Goal: Check status: Check status

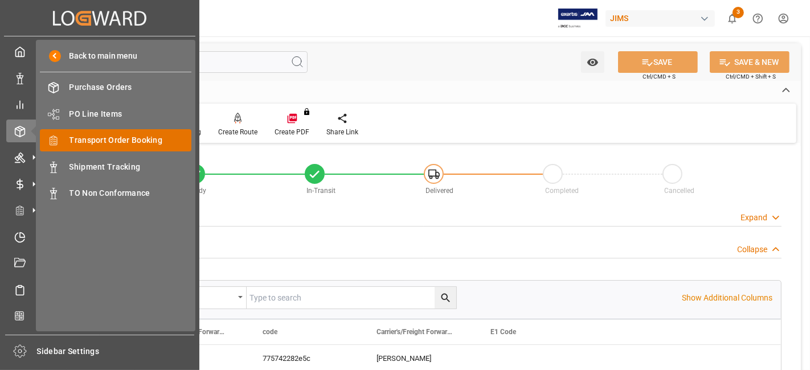
scroll to position [443, 0]
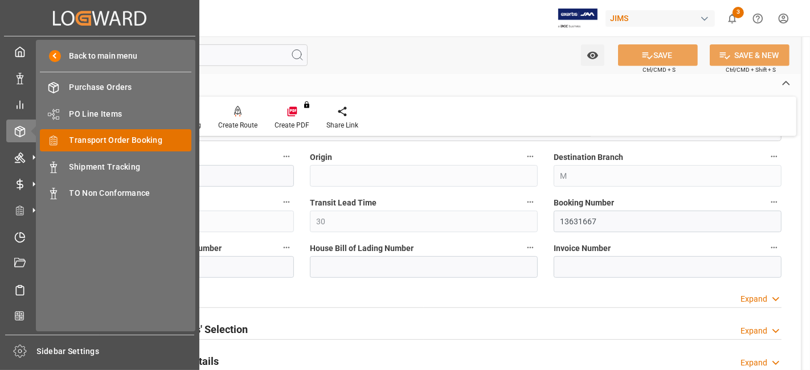
click at [132, 137] on span "Transport Order Booking" at bounding box center [131, 140] width 123 height 12
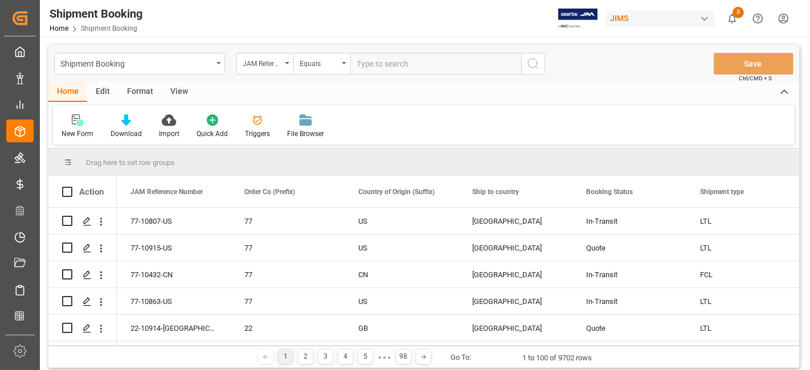
click at [374, 64] on input "text" at bounding box center [435, 64] width 171 height 22
type input "77-10711-CN"
click at [527, 61] on icon "search button" at bounding box center [533, 64] width 14 height 14
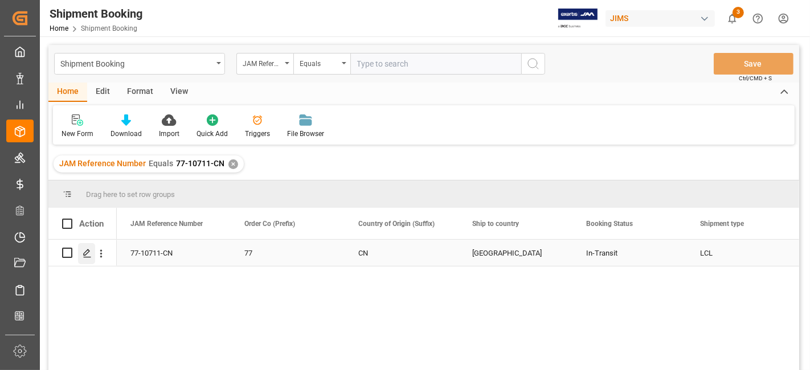
click at [81, 254] on div "Press SPACE to select this row." at bounding box center [86, 253] width 17 height 21
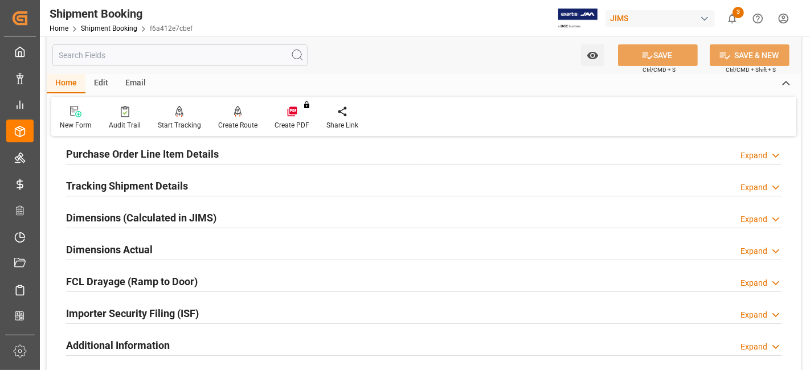
scroll to position [316, 0]
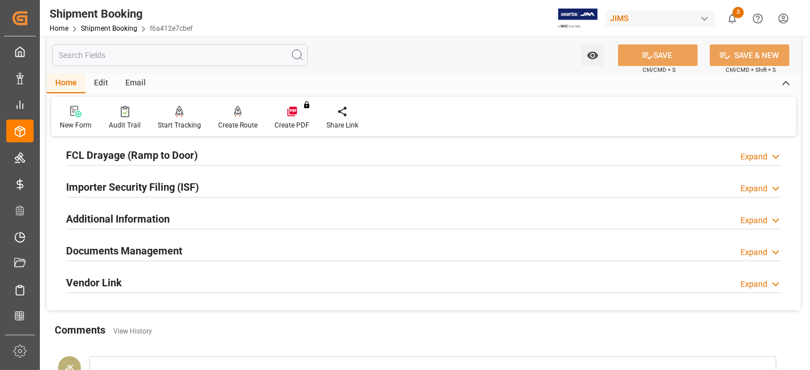
click at [202, 246] on div "Documents Management Expand" at bounding box center [424, 250] width 716 height 22
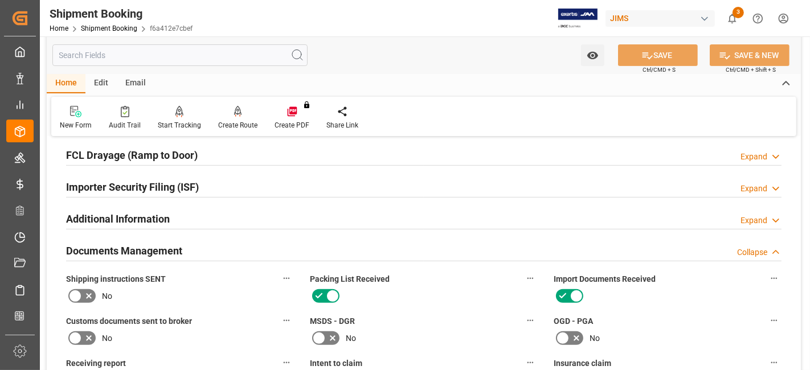
scroll to position [379, 0]
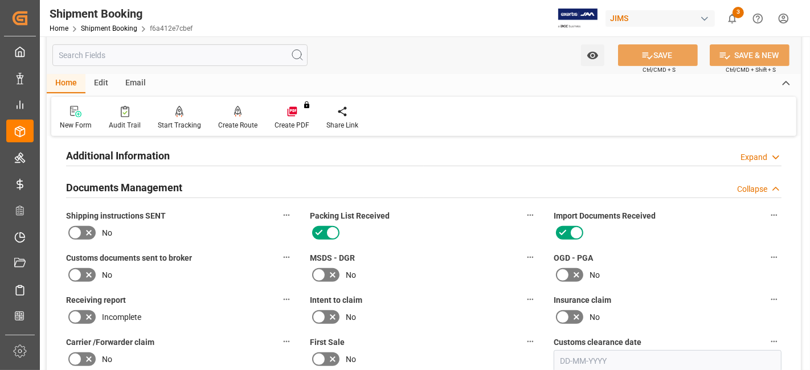
click at [89, 231] on icon at bounding box center [89, 234] width 6 height 6
click at [0, 0] on input "checkbox" at bounding box center [0, 0] width 0 height 0
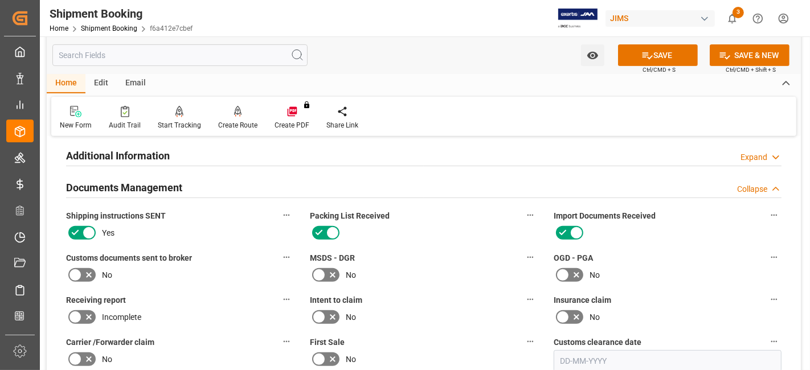
click at [85, 271] on icon at bounding box center [89, 275] width 14 height 14
click at [0, 0] on input "checkbox" at bounding box center [0, 0] width 0 height 0
click at [643, 56] on icon at bounding box center [648, 55] width 10 height 7
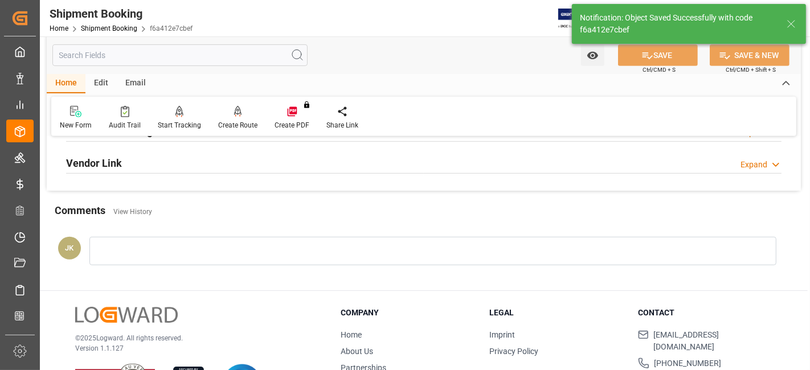
scroll to position [419, 0]
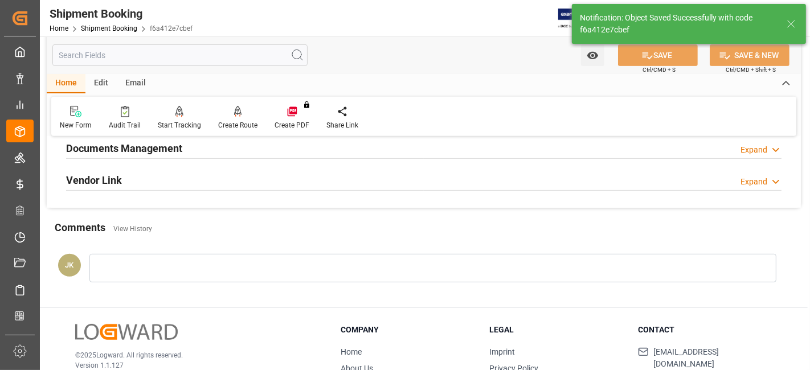
click at [304, 149] on div "Documents Management Expand" at bounding box center [424, 148] width 716 height 22
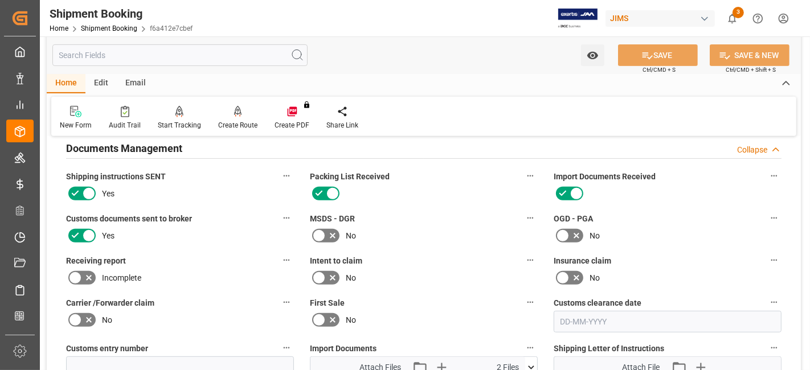
click at [74, 193] on icon at bounding box center [75, 193] width 7 height 5
click at [0, 0] on input "checkbox" at bounding box center [0, 0] width 0 height 0
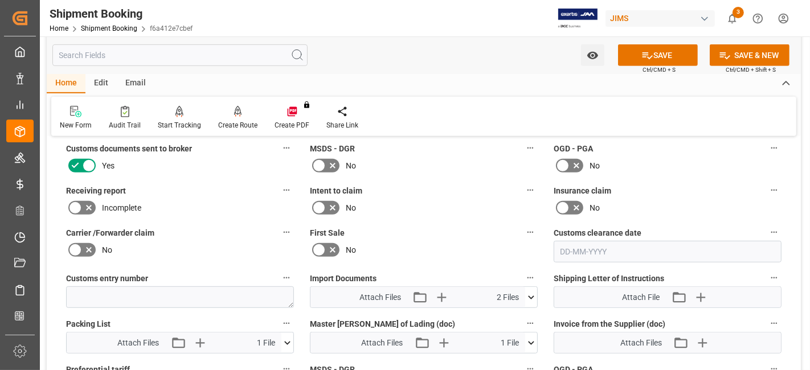
scroll to position [545, 0]
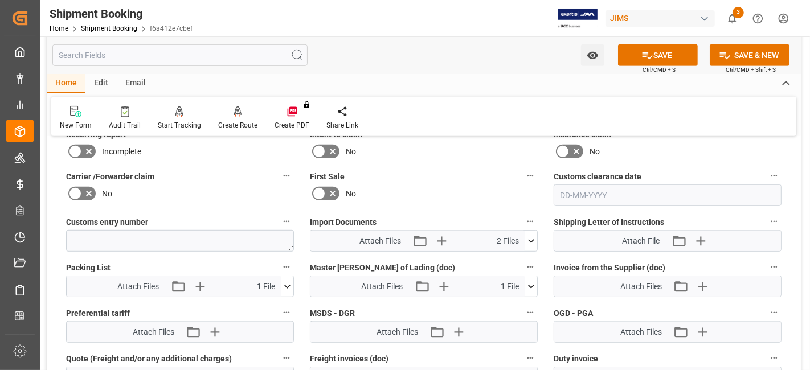
click at [526, 238] on icon at bounding box center [531, 241] width 12 height 12
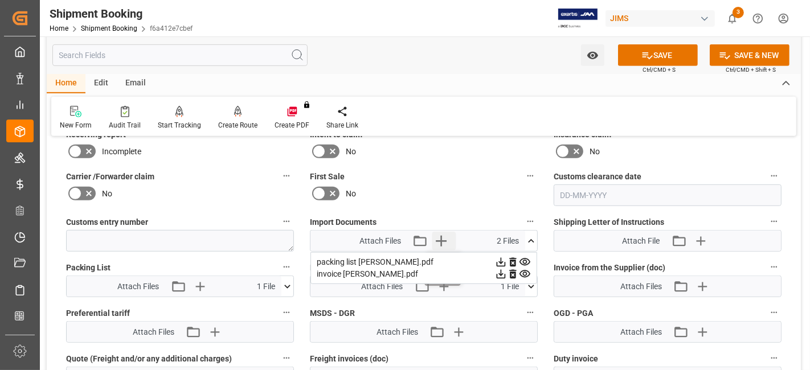
click at [441, 236] on icon "button" at bounding box center [441, 241] width 11 height 11
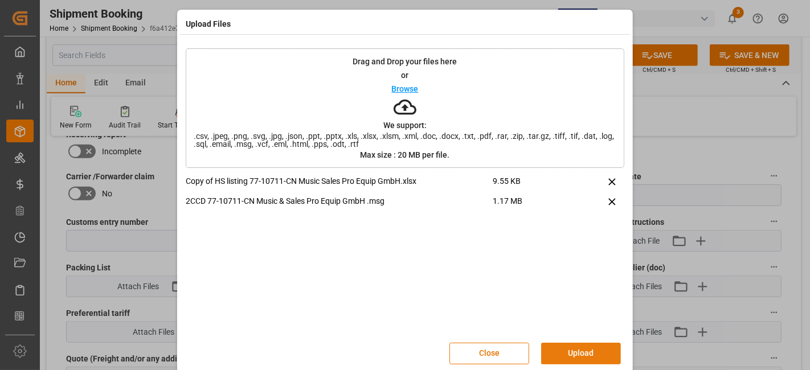
click at [575, 345] on button "Upload" at bounding box center [581, 354] width 80 height 22
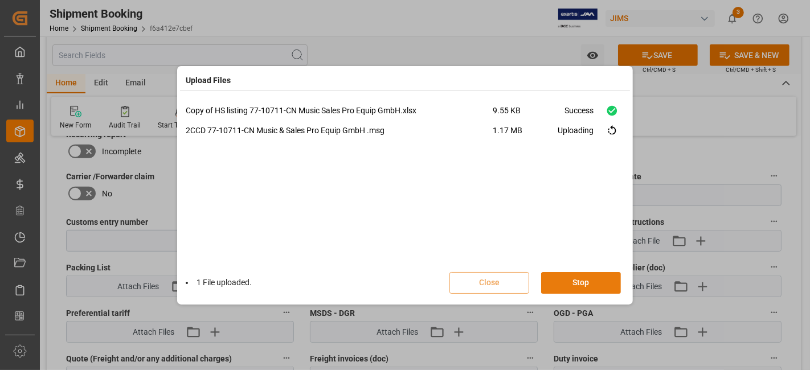
click at [565, 272] on button "Stop" at bounding box center [581, 283] width 80 height 22
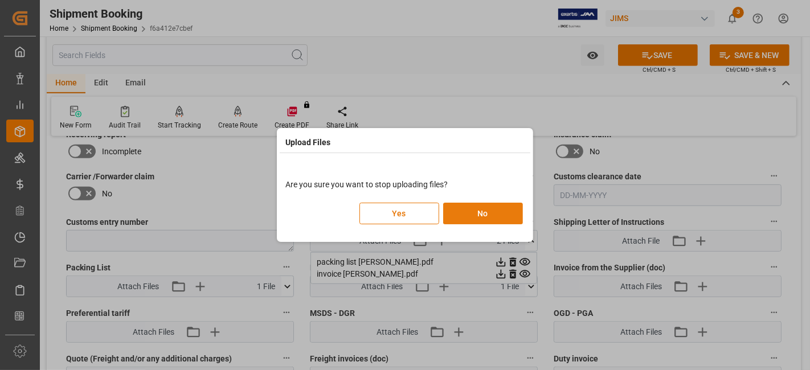
click at [477, 219] on button "No" at bounding box center [483, 214] width 80 height 22
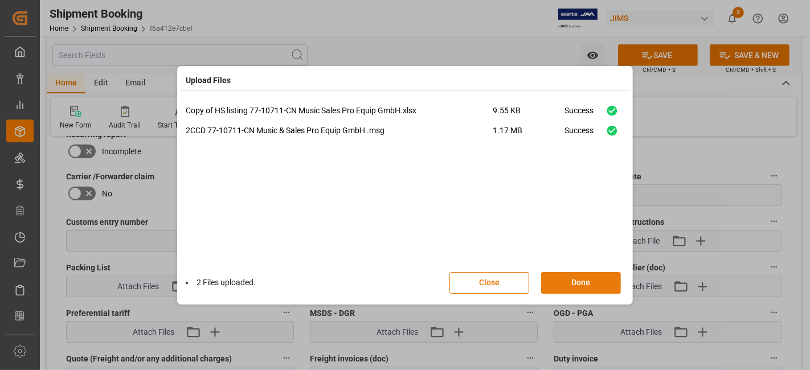
click at [579, 283] on button "Done" at bounding box center [581, 283] width 80 height 22
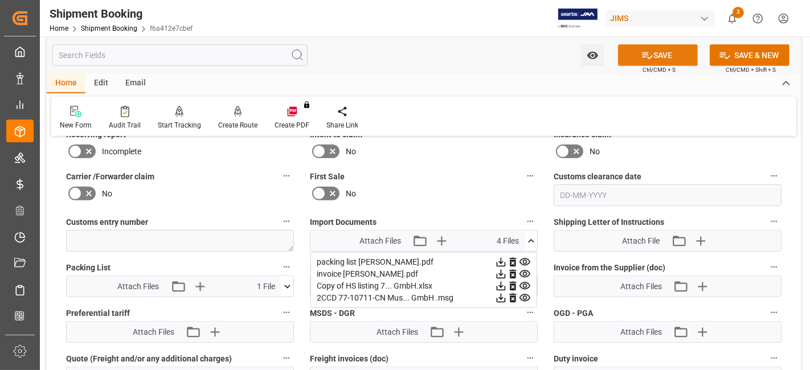
click at [659, 50] on button "SAVE" at bounding box center [658, 55] width 80 height 22
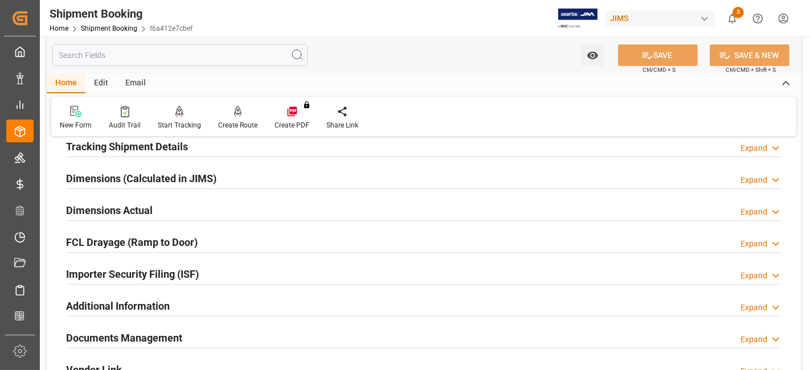
scroll to position [166, 0]
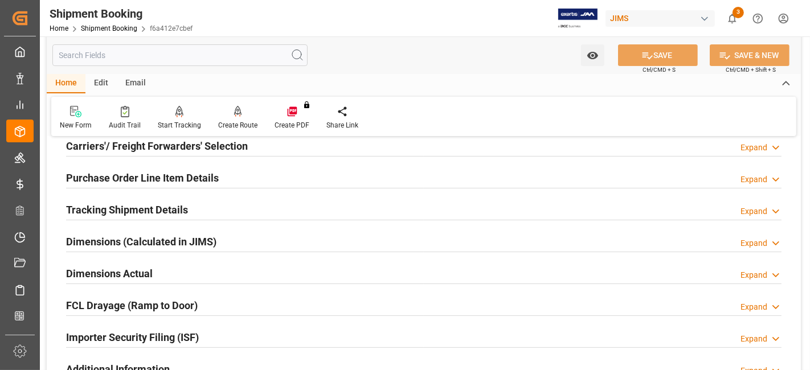
click at [184, 207] on h2 "Tracking Shipment Details" at bounding box center [127, 209] width 122 height 15
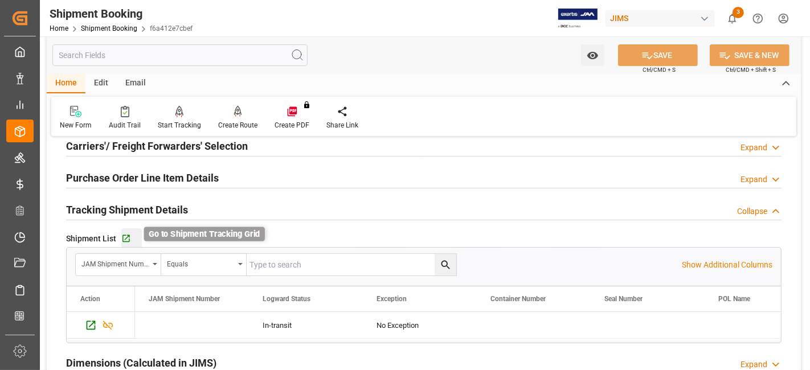
click at [129, 237] on icon "button" at bounding box center [126, 239] width 10 height 10
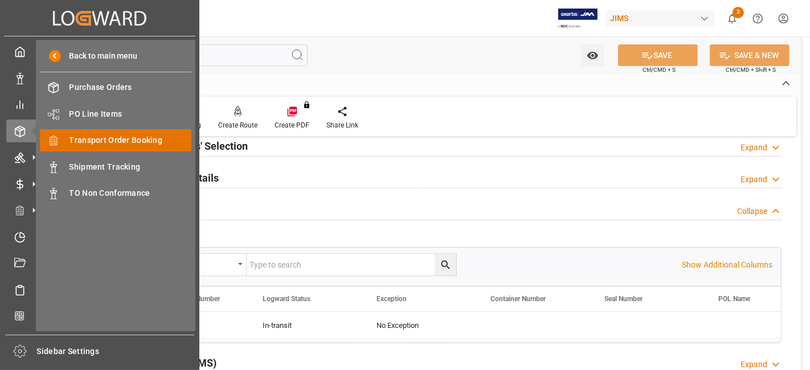
click at [172, 139] on span "Transport Order Booking" at bounding box center [131, 140] width 123 height 12
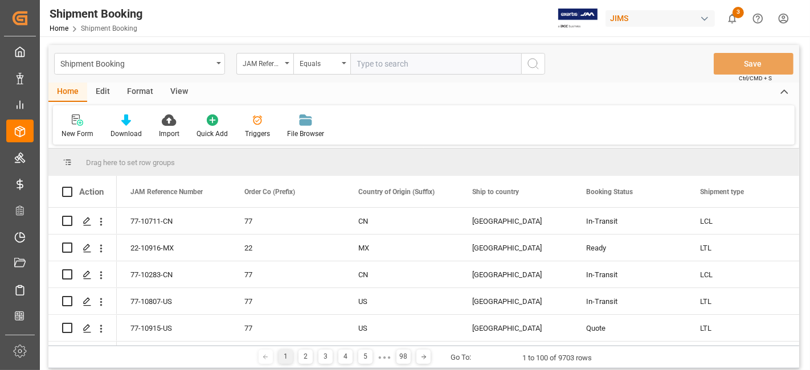
click at [370, 65] on input "text" at bounding box center [435, 64] width 171 height 22
type input "77-10877-US"
click at [547, 67] on div "Shipment Booking JAM Reference Number Equals 77-10877-US Save Ctrl/CMD + S" at bounding box center [423, 64] width 751 height 38
click at [542, 68] on button "search button" at bounding box center [533, 64] width 24 height 22
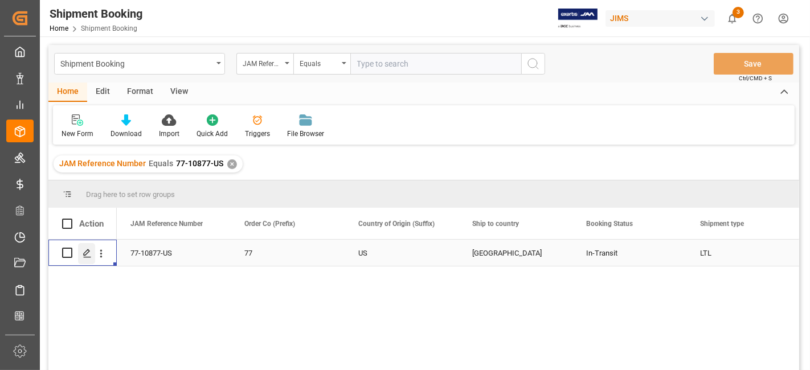
click at [86, 252] on icon "Press SPACE to select this row." at bounding box center [87, 253] width 9 height 9
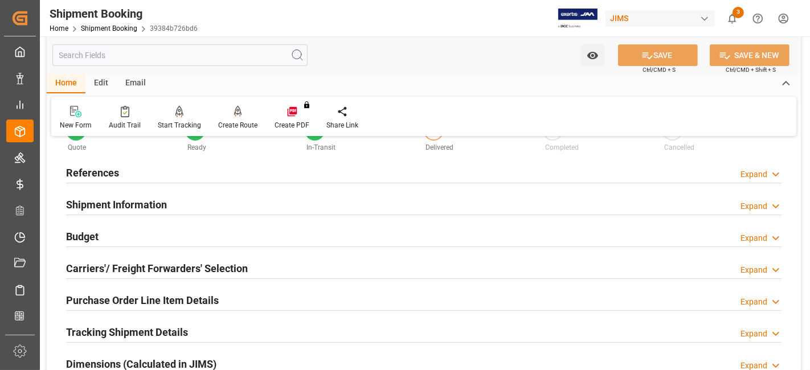
scroll to position [63, 0]
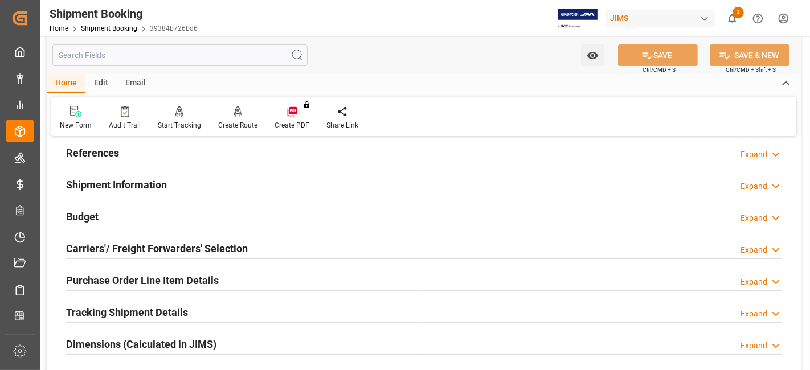
click at [104, 215] on div "Budget Expand" at bounding box center [424, 216] width 716 height 22
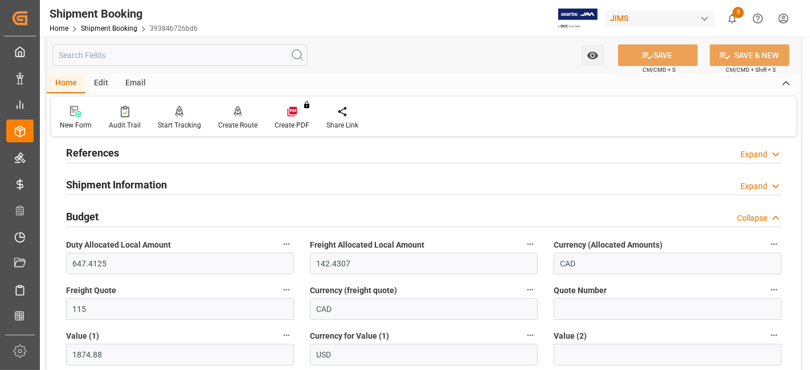
click at [104, 215] on div "Budget Collapse" at bounding box center [424, 216] width 716 height 22
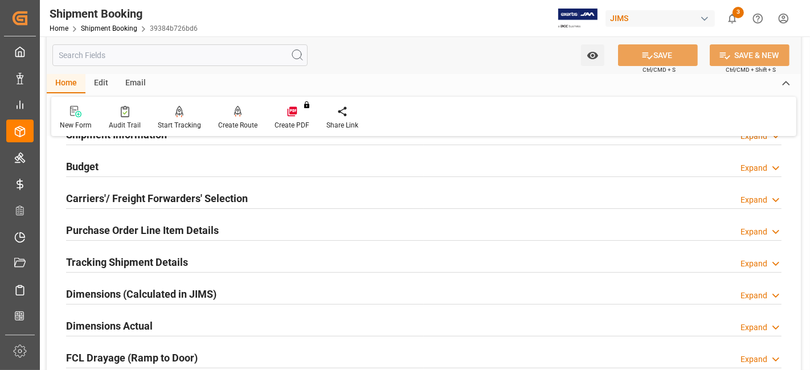
scroll to position [190, 0]
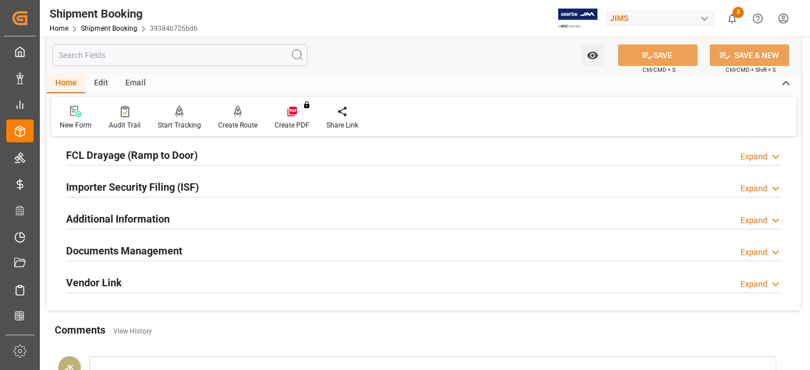
click at [116, 243] on h2 "Documents Management" at bounding box center [124, 250] width 116 height 15
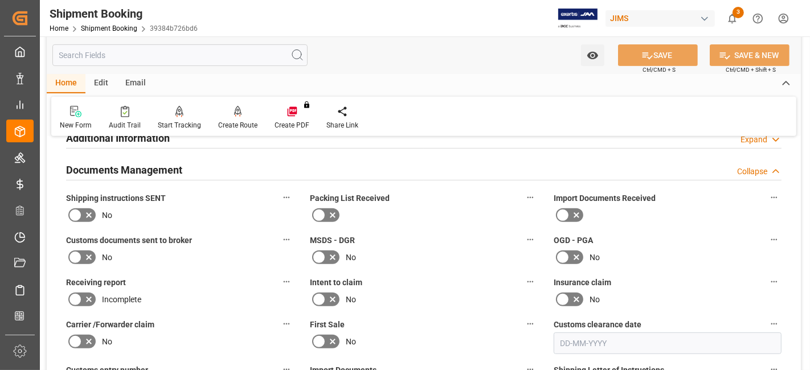
scroll to position [379, 0]
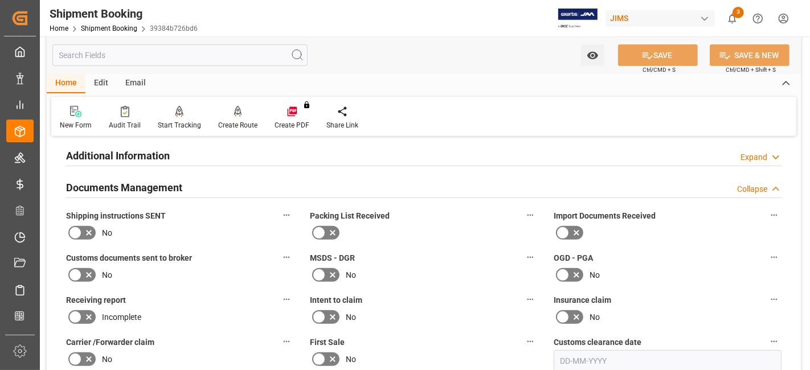
click at [89, 231] on icon at bounding box center [89, 234] width 6 height 6
click at [0, 0] on input "checkbox" at bounding box center [0, 0] width 0 height 0
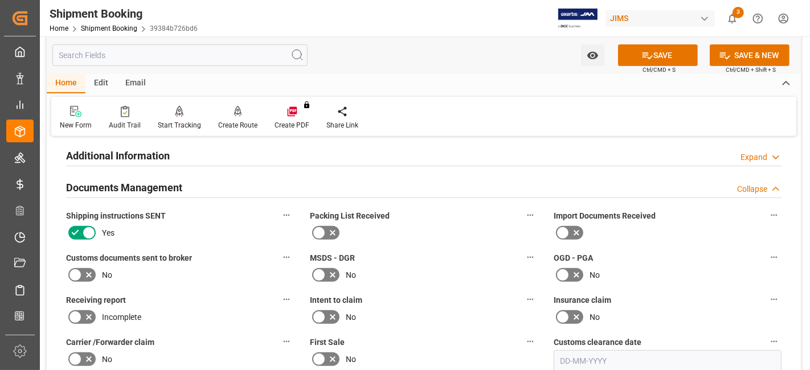
click at [644, 66] on span "Ctrl/CMD + S" at bounding box center [659, 70] width 33 height 9
click at [87, 268] on icon at bounding box center [89, 275] width 14 height 14
click at [0, 0] on input "checkbox" at bounding box center [0, 0] width 0 height 0
click at [649, 61] on button "SAVE" at bounding box center [658, 55] width 80 height 22
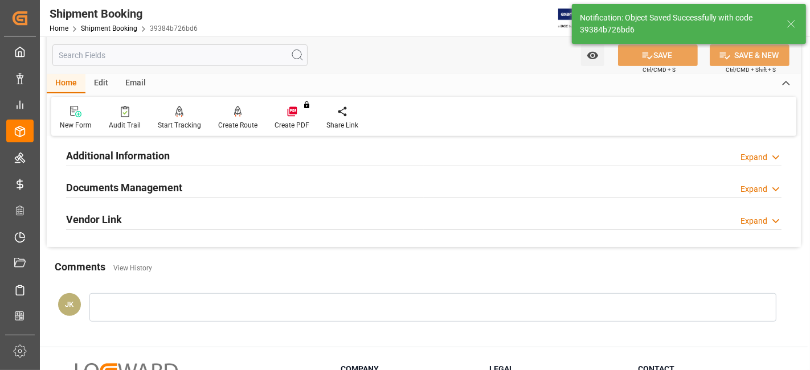
click at [249, 183] on div "Documents Management Expand" at bounding box center [424, 187] width 716 height 22
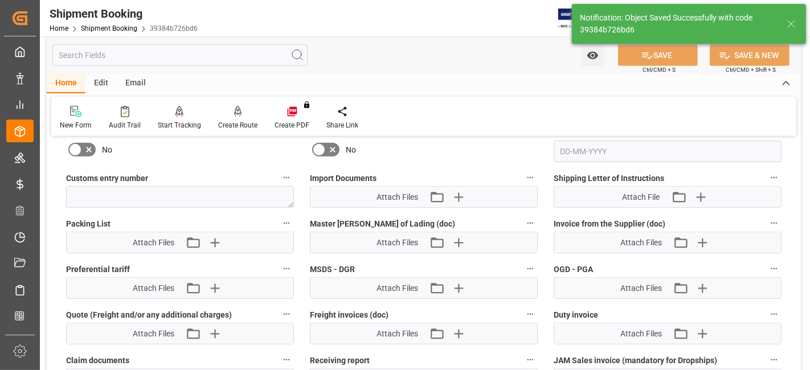
scroll to position [570, 0]
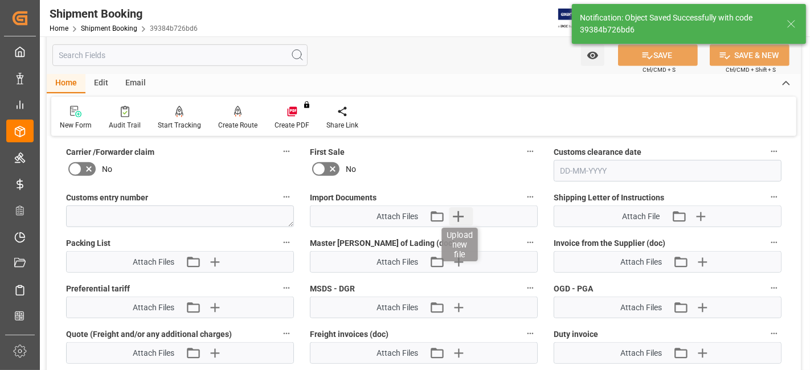
click at [457, 214] on icon "button" at bounding box center [459, 216] width 18 height 18
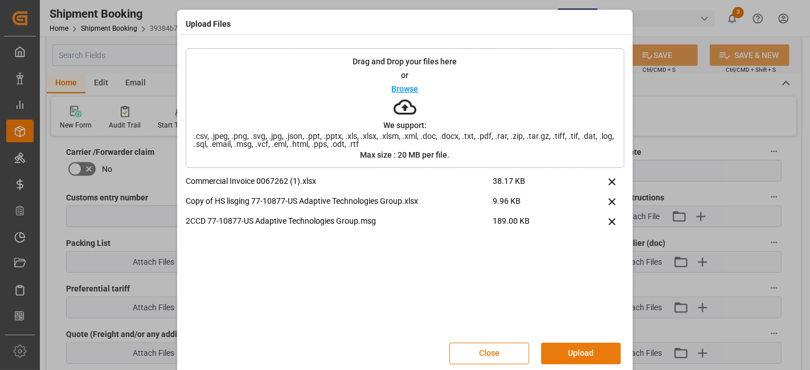
click at [571, 352] on button "Upload" at bounding box center [581, 354] width 80 height 22
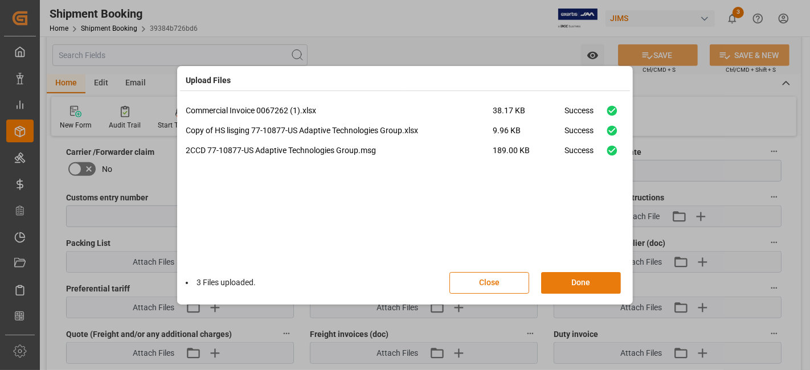
click at [561, 277] on button "Done" at bounding box center [581, 283] width 80 height 22
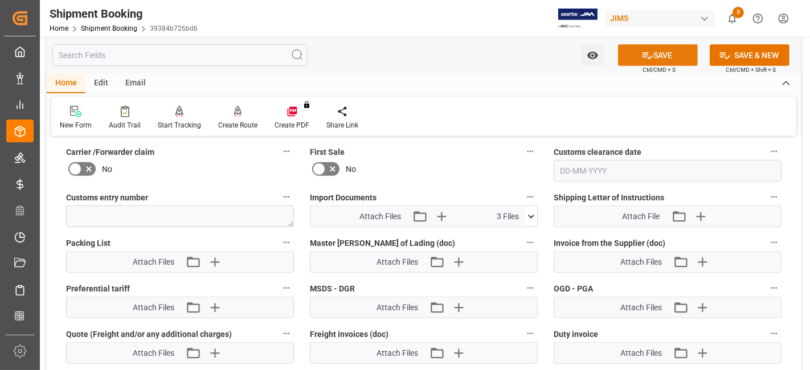
click at [632, 55] on button "SAVE" at bounding box center [658, 55] width 80 height 22
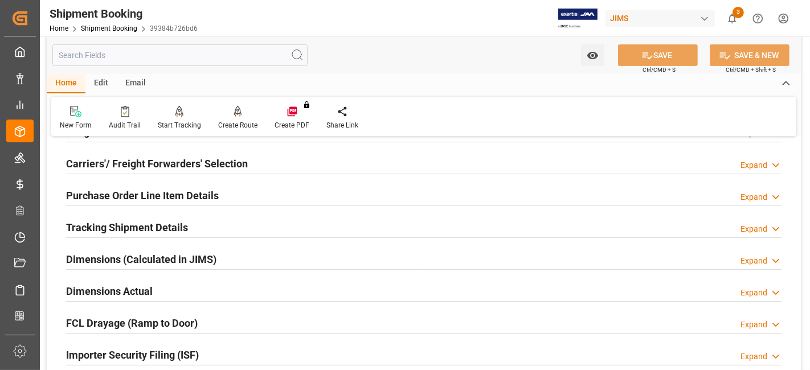
scroll to position [103, 0]
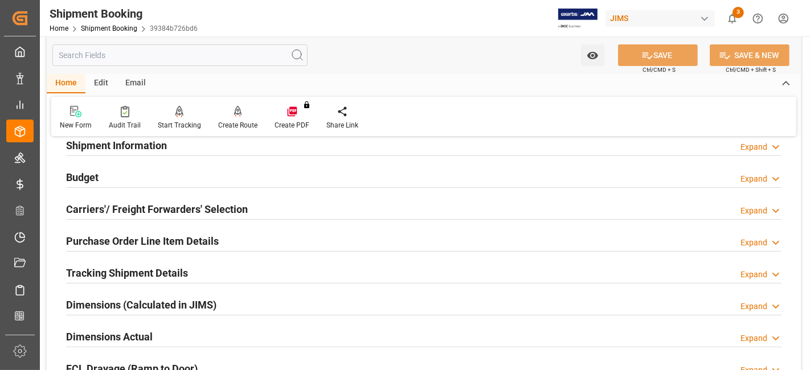
click at [134, 267] on h2 "Tracking Shipment Details" at bounding box center [127, 273] width 122 height 15
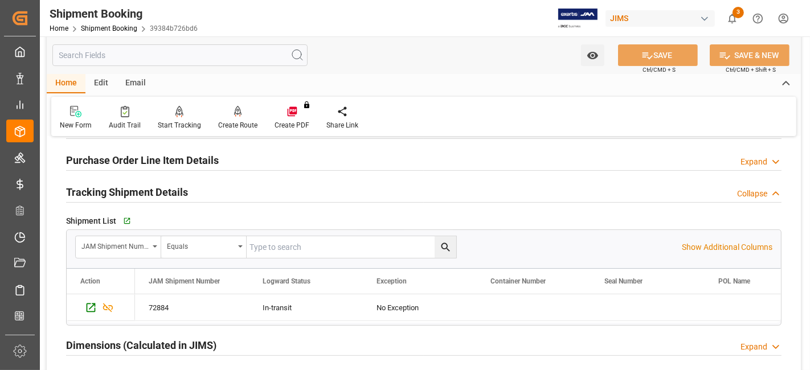
scroll to position [166, 0]
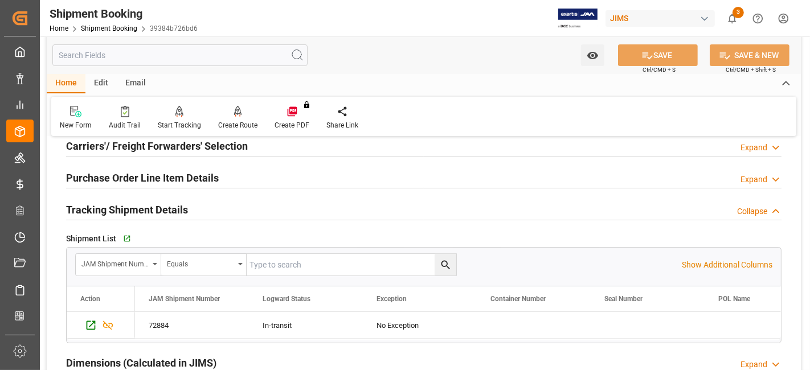
click at [145, 207] on h2 "Tracking Shipment Details" at bounding box center [127, 209] width 122 height 15
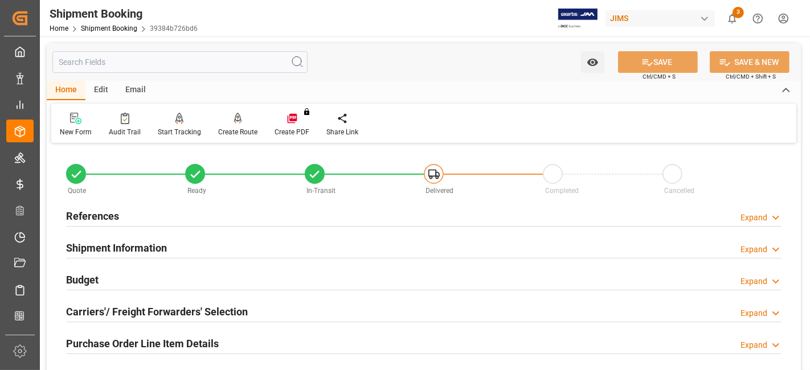
scroll to position [126, 0]
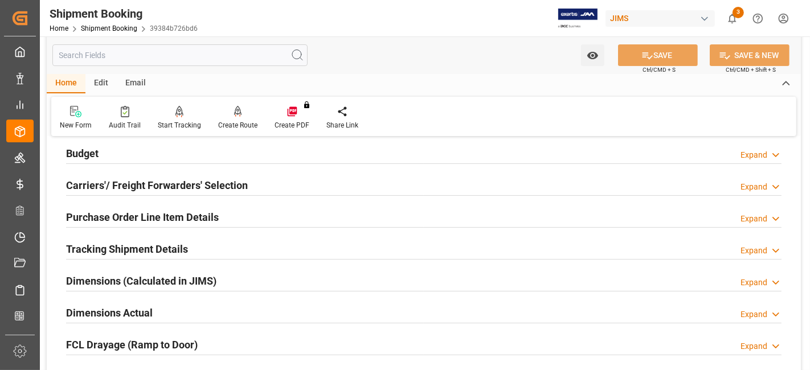
click at [123, 246] on h2 "Tracking Shipment Details" at bounding box center [127, 249] width 122 height 15
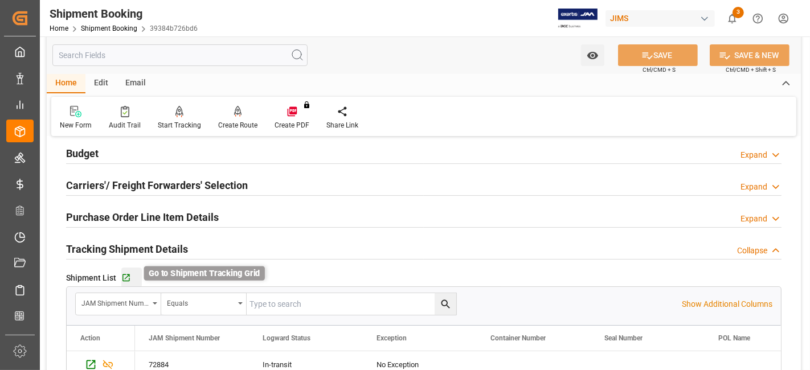
click at [125, 274] on icon "button" at bounding box center [126, 279] width 10 height 10
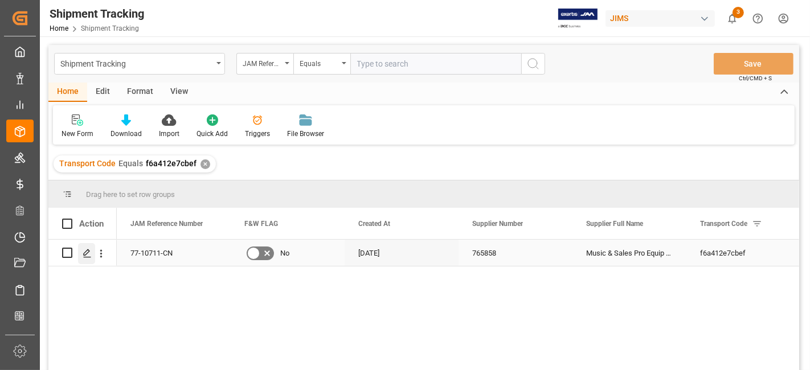
click at [84, 253] on polygon "Press SPACE to select this row." at bounding box center [87, 253] width 6 height 6
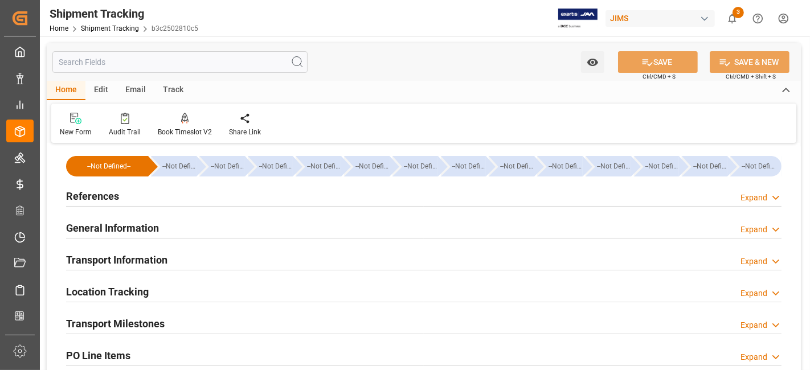
type input "25-08-2025"
click at [198, 192] on div "References Expand" at bounding box center [424, 196] width 716 height 22
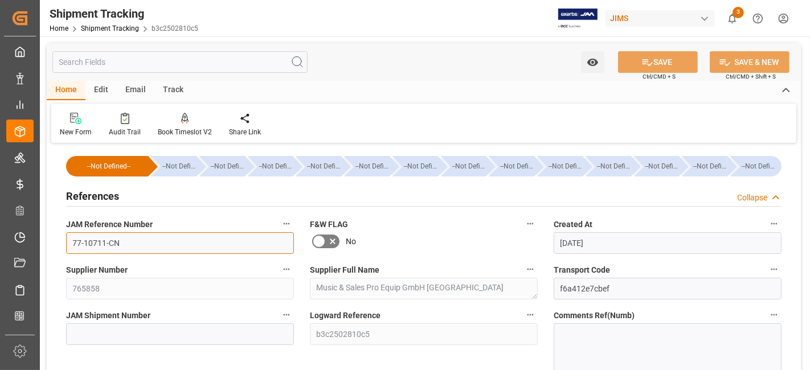
drag, startPoint x: 170, startPoint y: 242, endPoint x: -17, endPoint y: 228, distance: 186.8
click at [0, 228] on html "Created by potrace 1.15, written by Peter Selinger 2001-2017 Created by potrace…" at bounding box center [405, 185] width 810 height 370
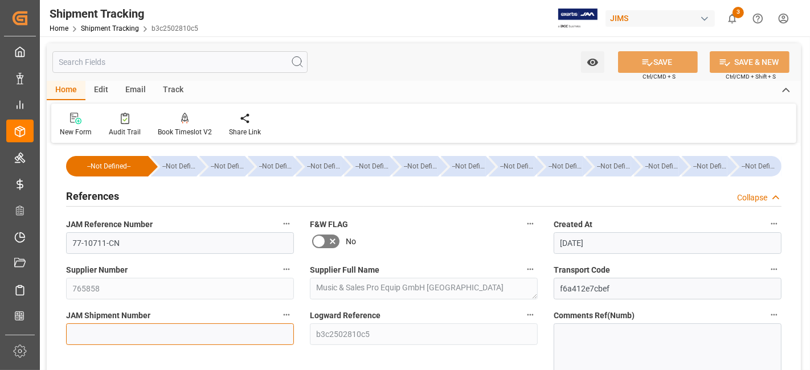
click at [105, 332] on input at bounding box center [180, 335] width 228 height 22
click at [104, 330] on input at bounding box center [180, 335] width 228 height 22
paste input "72892"
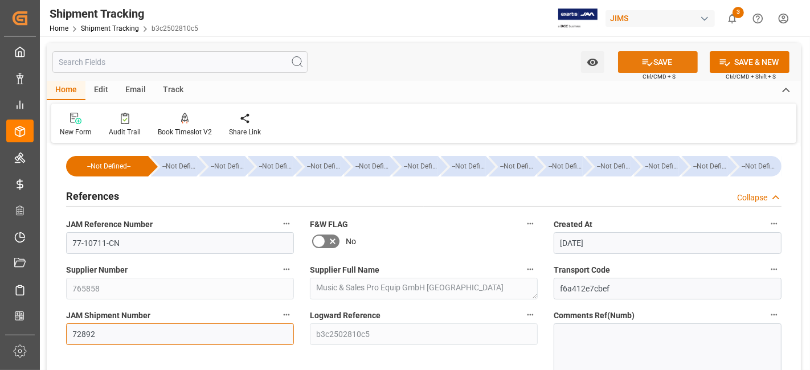
type input "72892"
click at [650, 60] on icon at bounding box center [648, 62] width 12 height 12
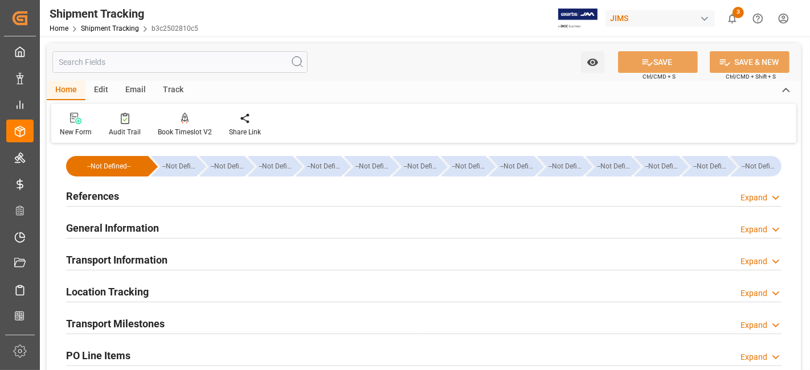
click at [153, 199] on div "References Expand" at bounding box center [424, 196] width 716 height 22
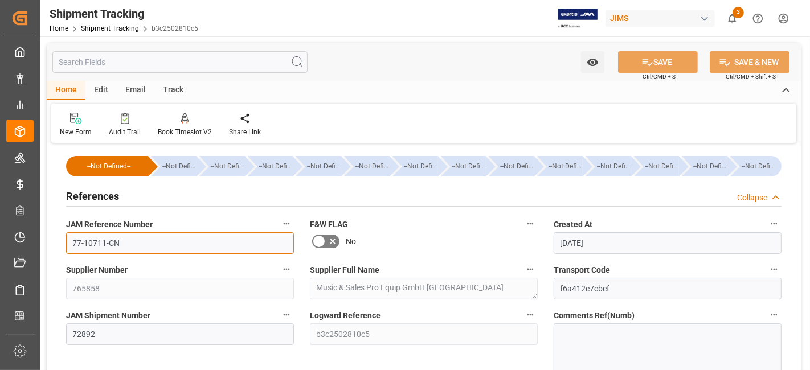
drag, startPoint x: 140, startPoint y: 242, endPoint x: 44, endPoint y: 243, distance: 95.2
drag, startPoint x: 128, startPoint y: 194, endPoint x: 159, endPoint y: 227, distance: 44.7
click at [128, 194] on div "References Collapse" at bounding box center [424, 196] width 716 height 22
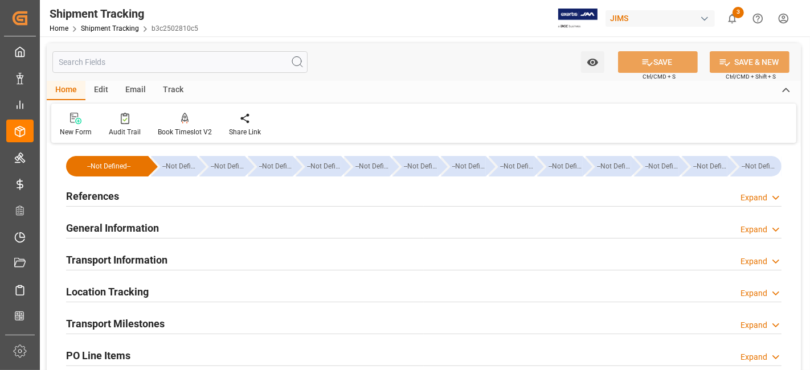
scroll to position [63, 0]
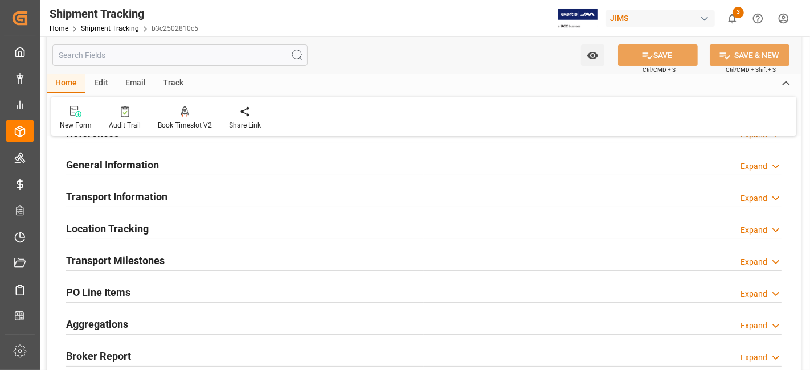
click at [175, 234] on div "Location Tracking Expand" at bounding box center [424, 228] width 716 height 22
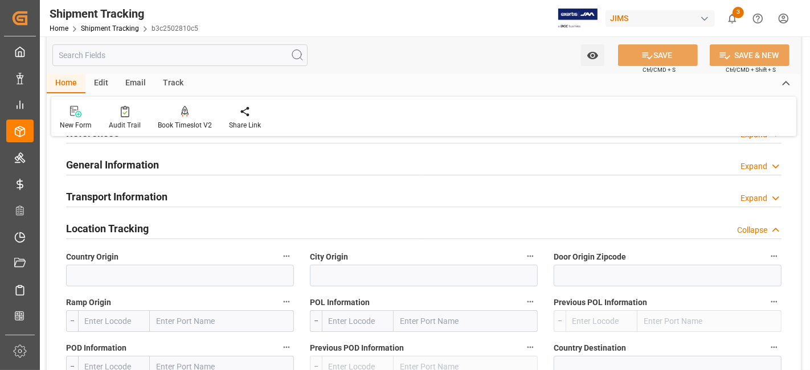
click at [165, 234] on div "Location Tracking Collapse" at bounding box center [424, 228] width 716 height 22
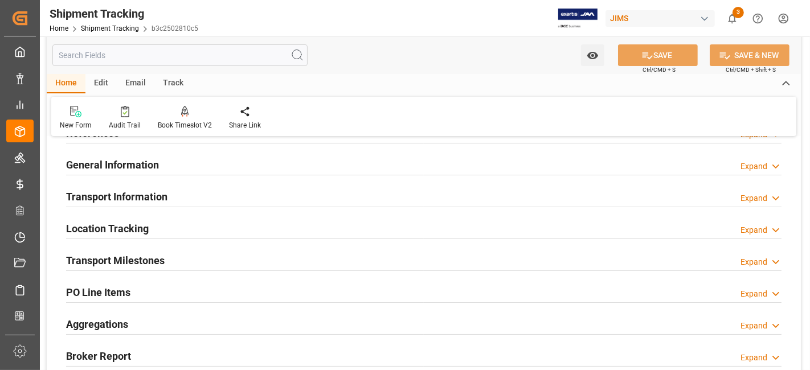
click at [169, 201] on div "Transport Information Expand" at bounding box center [424, 196] width 716 height 22
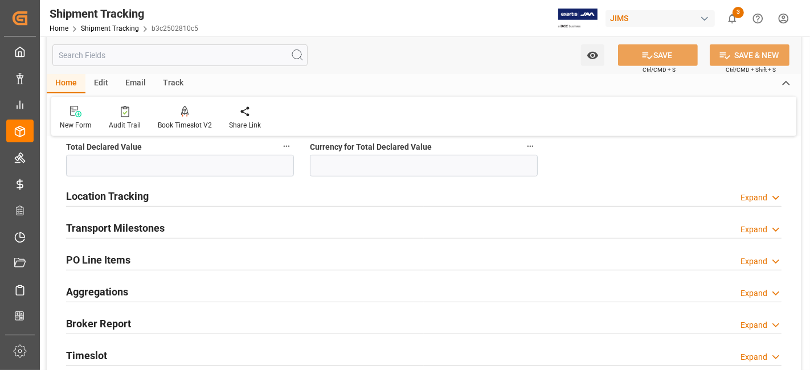
scroll to position [570, 0]
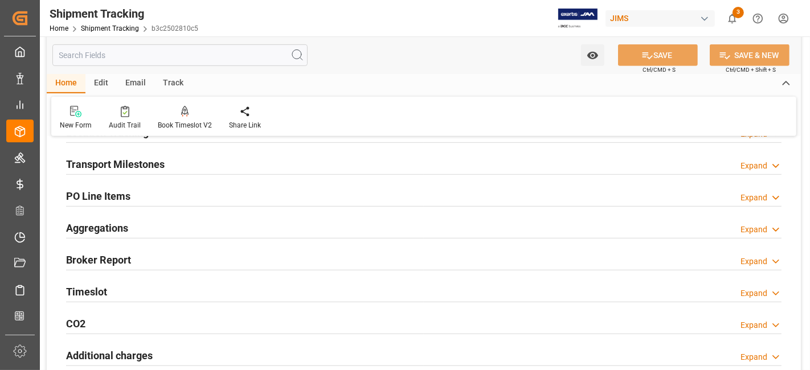
click at [236, 170] on div "Transport Milestones Expand" at bounding box center [424, 164] width 716 height 22
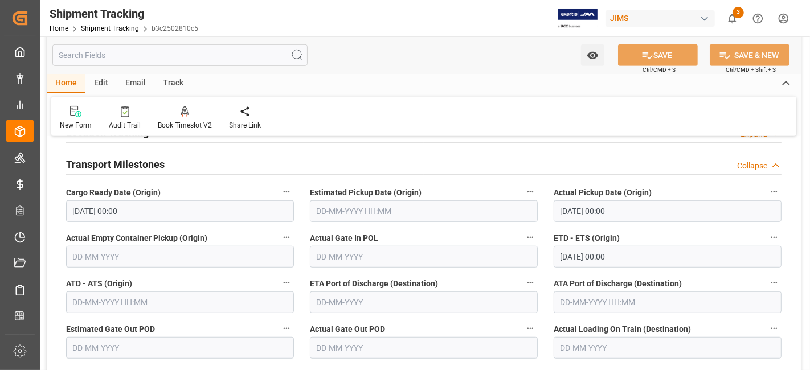
click at [451, 212] on input "text" at bounding box center [424, 212] width 228 height 22
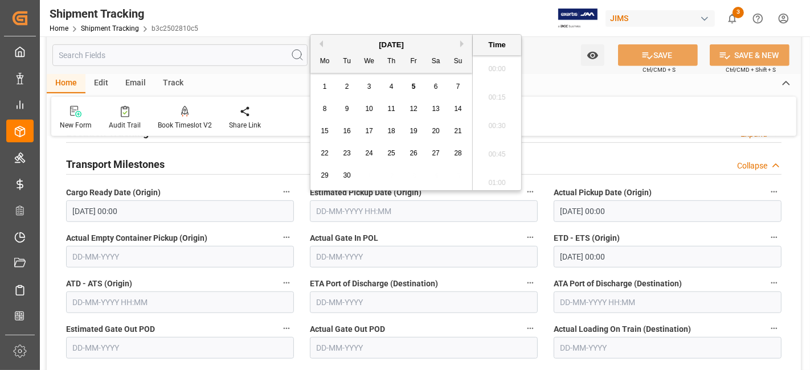
scroll to position [1142, 0]
click at [490, 279] on label "ETA Port of Discharge (Destination)" at bounding box center [424, 284] width 228 height 16
click at [523, 279] on button "ETA Port of Discharge (Destination)" at bounding box center [530, 283] width 15 height 15
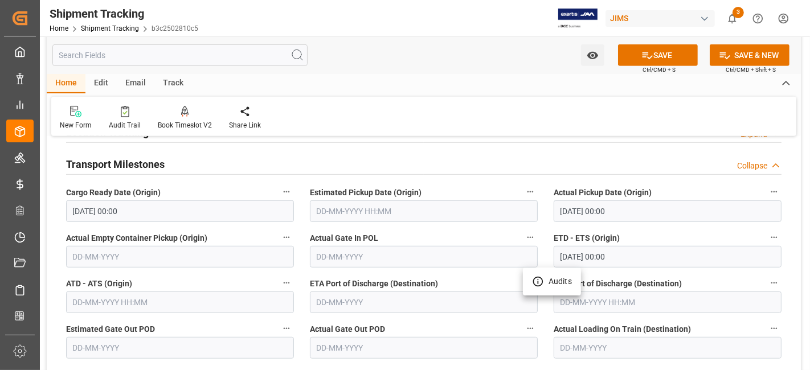
click at [485, 272] on div at bounding box center [405, 185] width 810 height 370
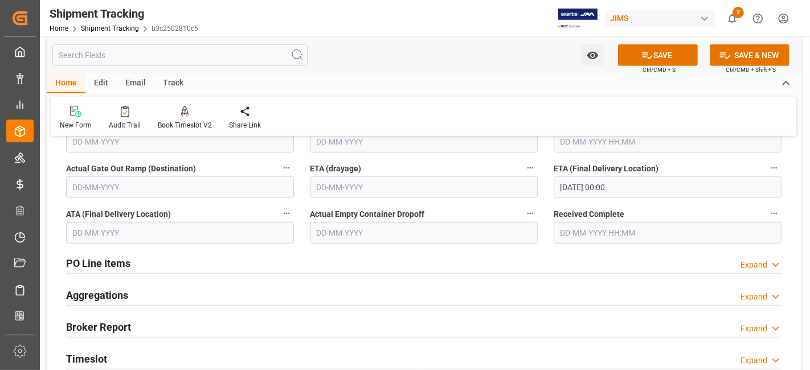
scroll to position [823, 0]
click at [627, 183] on input "10-09-2025 00:00" at bounding box center [668, 186] width 228 height 22
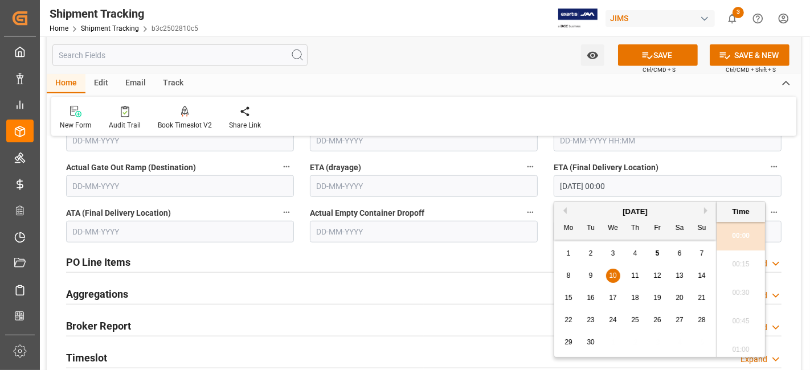
click at [662, 279] on div "12" at bounding box center [658, 277] width 14 height 14
type input "12-09-2025 00:00"
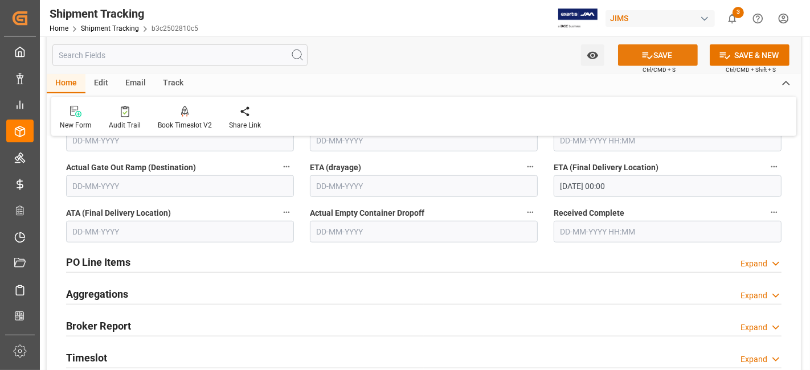
click at [662, 57] on button "SAVE" at bounding box center [658, 55] width 80 height 22
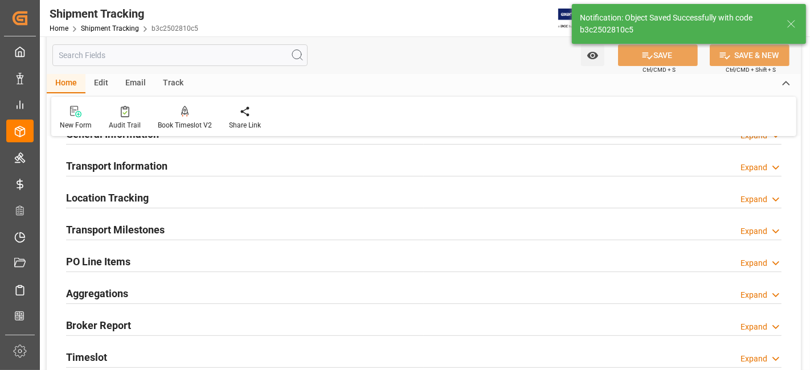
click at [120, 296] on h2 "Aggregations" at bounding box center [97, 293] width 62 height 15
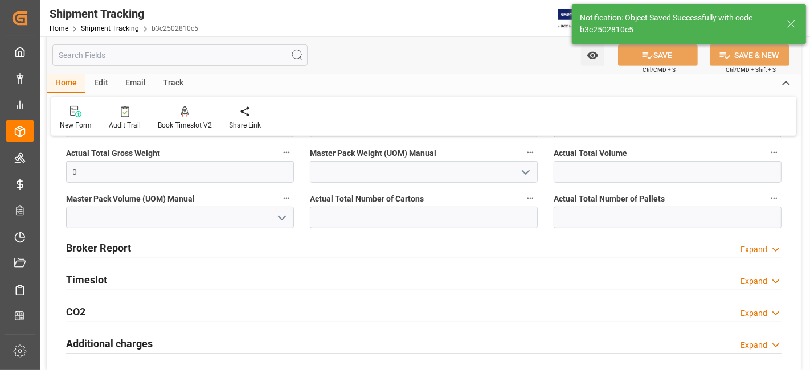
scroll to position [474, 0]
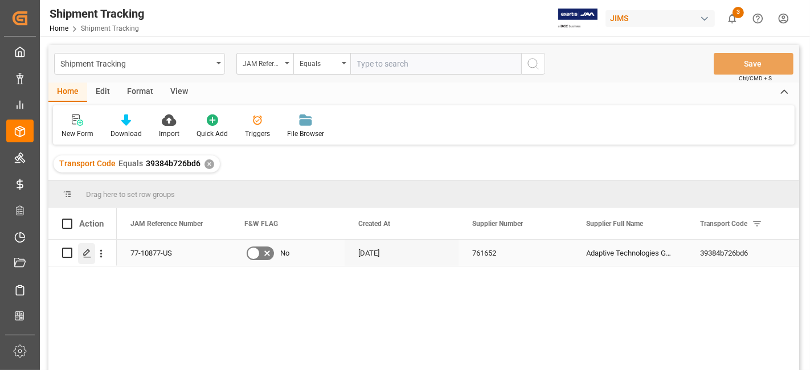
click at [83, 256] on icon "Press SPACE to select this row." at bounding box center [87, 253] width 9 height 9
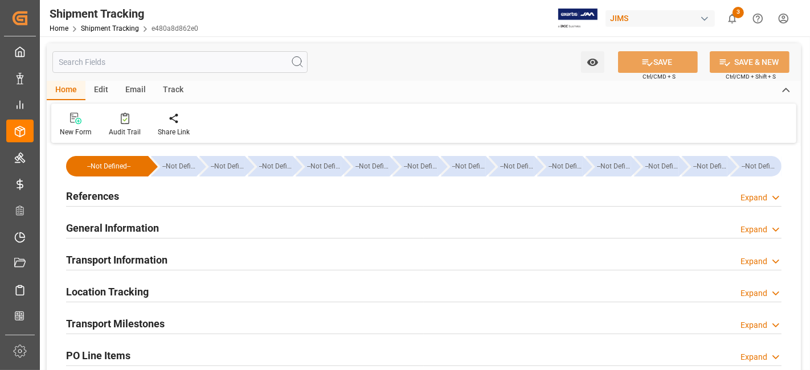
type input "[DATE]"
click at [156, 192] on div "References Expand" at bounding box center [424, 196] width 716 height 22
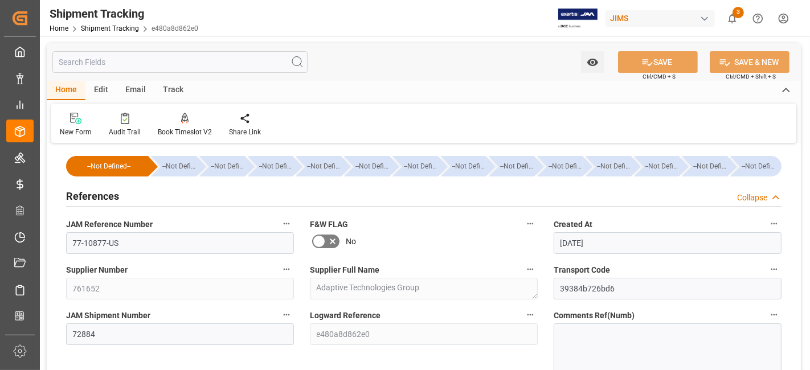
click at [156, 192] on div "References Collapse" at bounding box center [424, 196] width 716 height 22
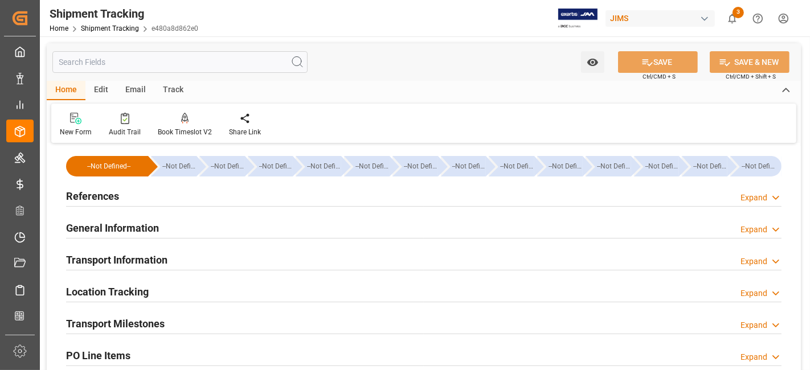
click at [156, 256] on h2 "Transport Information" at bounding box center [116, 259] width 101 height 15
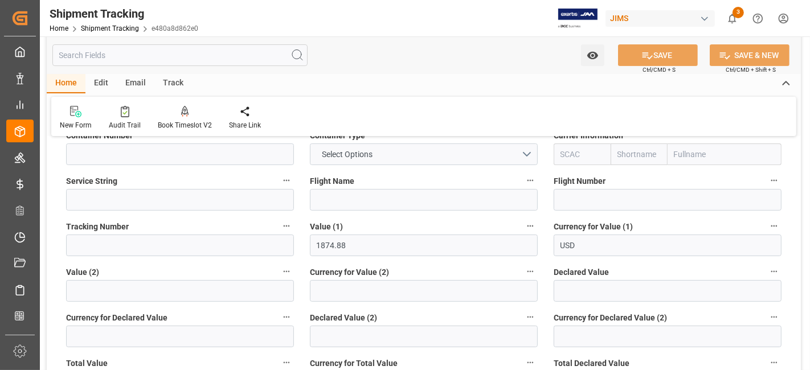
scroll to position [190, 0]
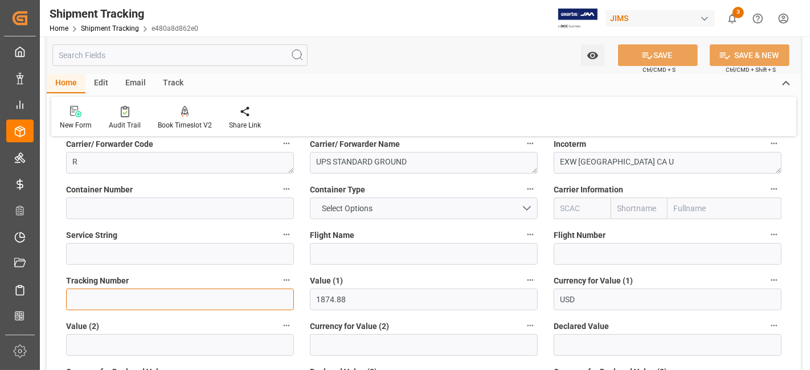
click at [89, 297] on input at bounding box center [180, 300] width 228 height 22
paste input "1ZX977336870183320"
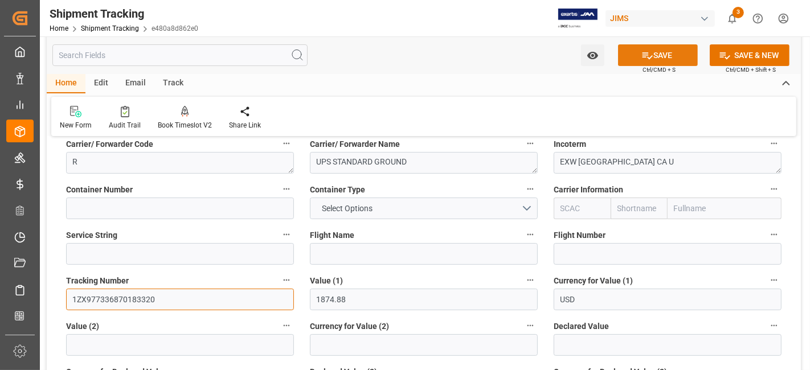
type input "1ZX977336870183320"
click at [642, 55] on icon at bounding box center [648, 56] width 12 height 12
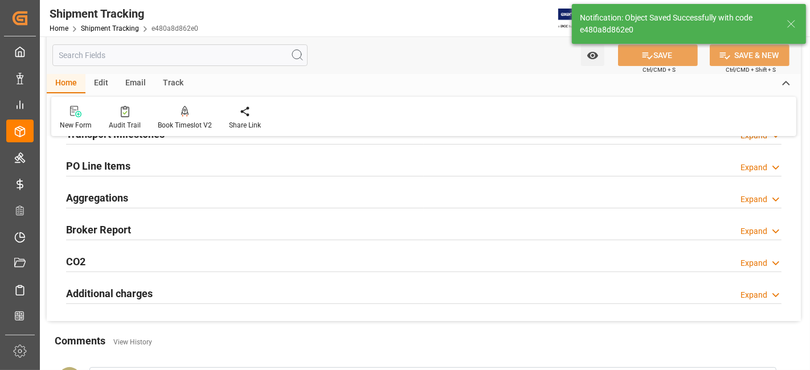
click at [132, 198] on div "Aggregations Expand" at bounding box center [424, 197] width 716 height 22
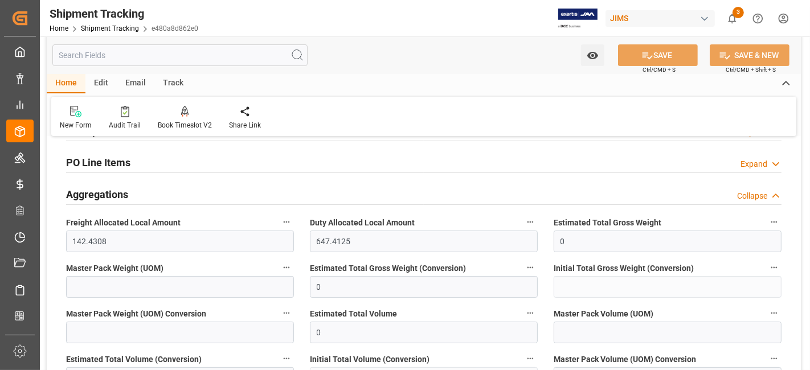
scroll to position [126, 0]
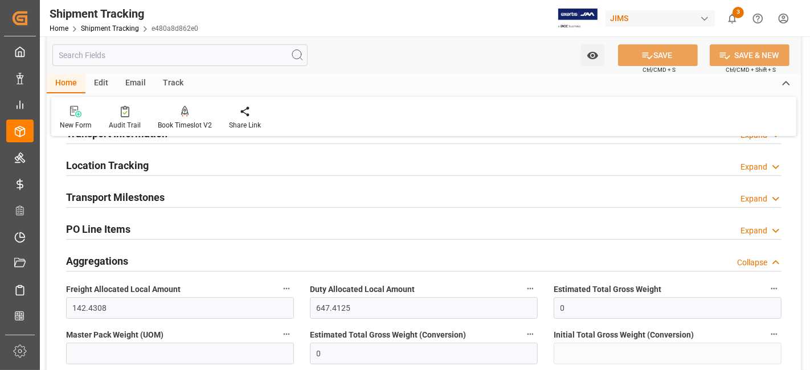
click at [166, 198] on div "Transport Milestones Expand" at bounding box center [424, 197] width 716 height 22
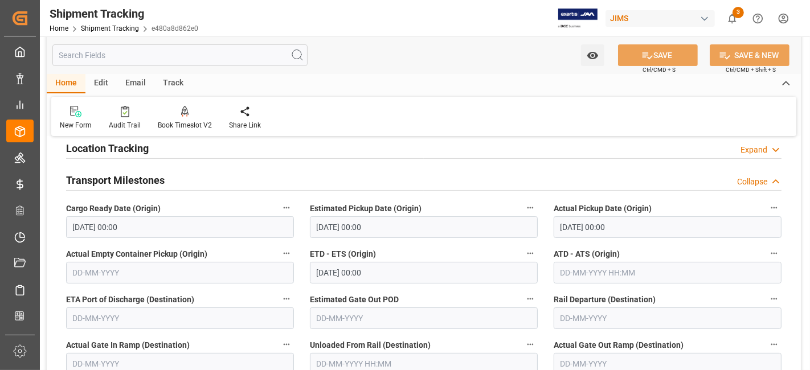
scroll to position [63, 0]
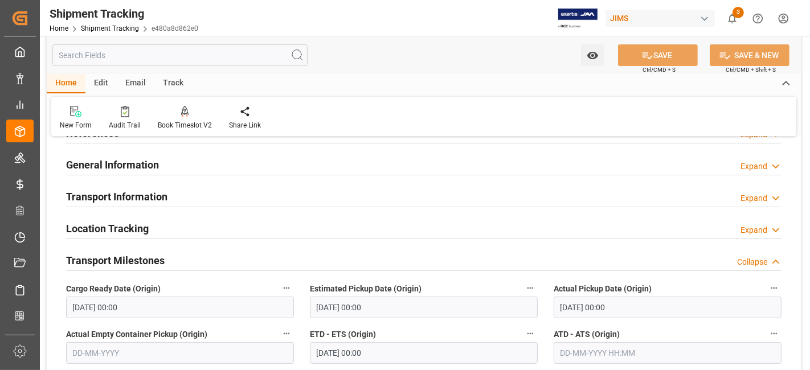
click at [153, 261] on h2 "Transport Milestones" at bounding box center [115, 260] width 99 height 15
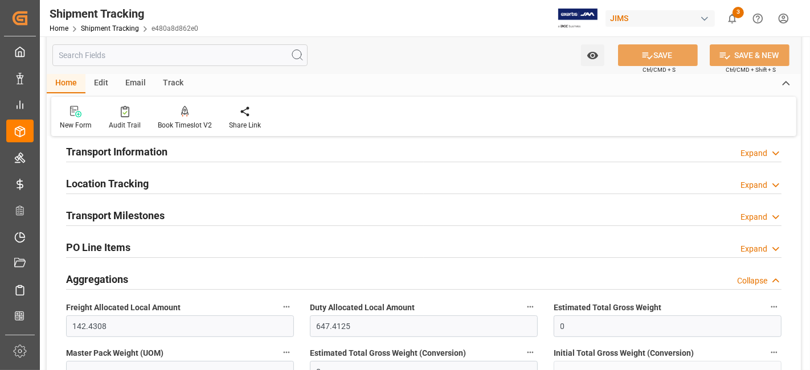
scroll to position [190, 0]
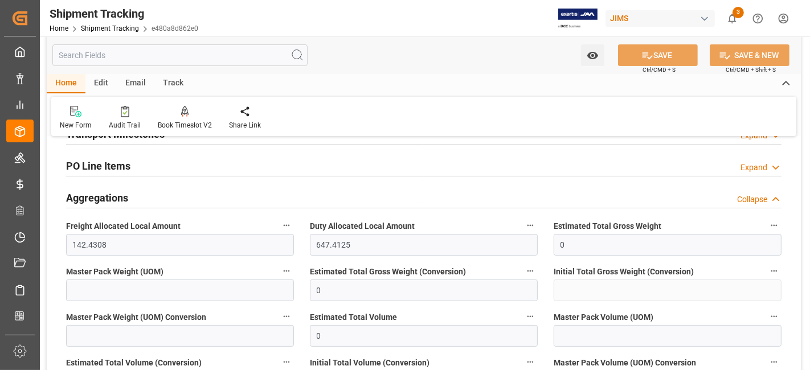
click at [142, 194] on div "Aggregations Collapse" at bounding box center [424, 197] width 716 height 22
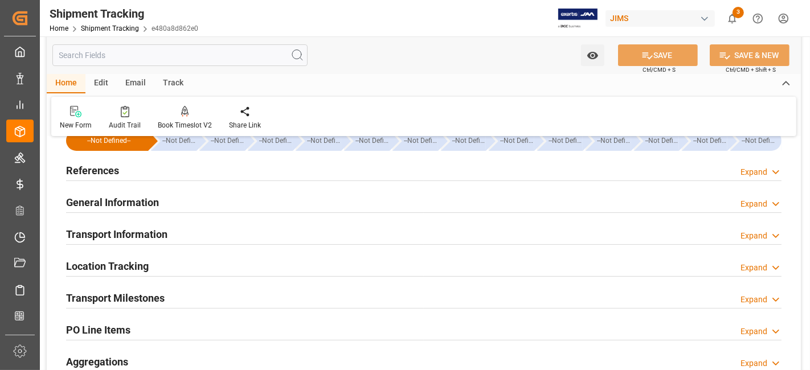
scroll to position [0, 0]
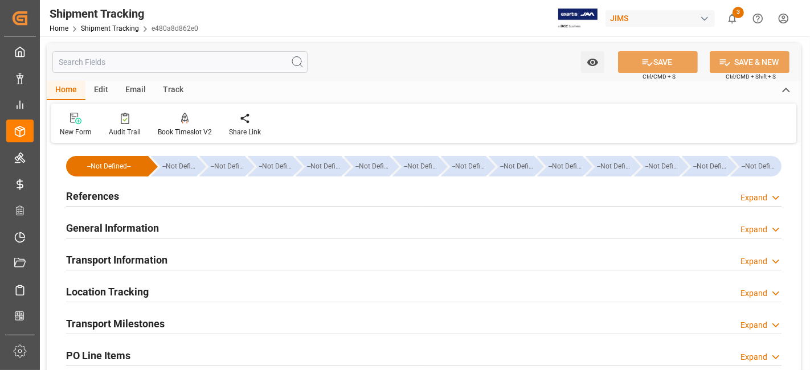
click at [128, 198] on div "References Expand" at bounding box center [424, 196] width 716 height 22
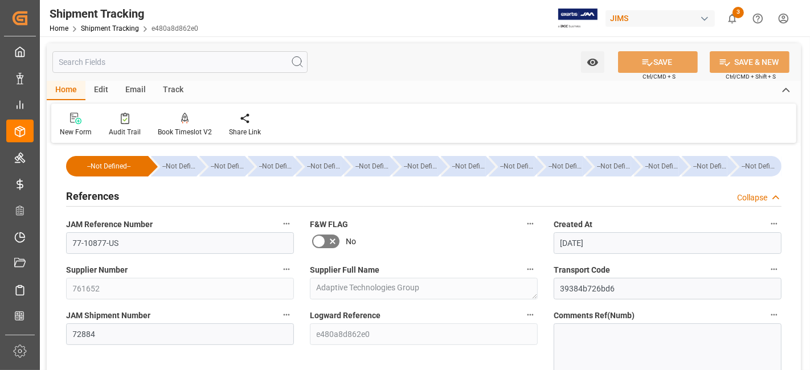
click at [128, 198] on div "References Collapse" at bounding box center [424, 196] width 716 height 22
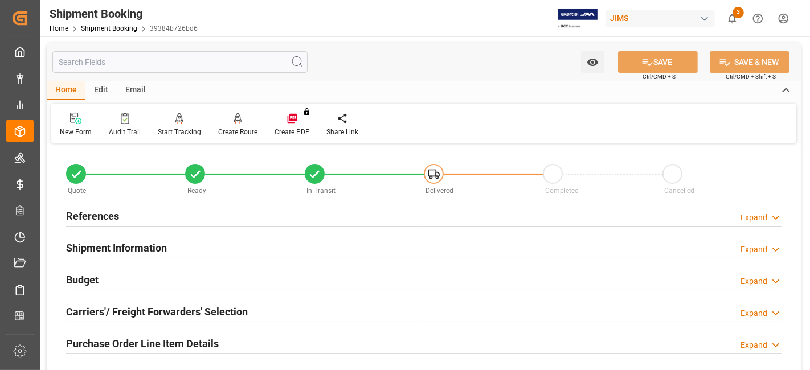
click at [122, 218] on div "References Expand" at bounding box center [424, 216] width 716 height 22
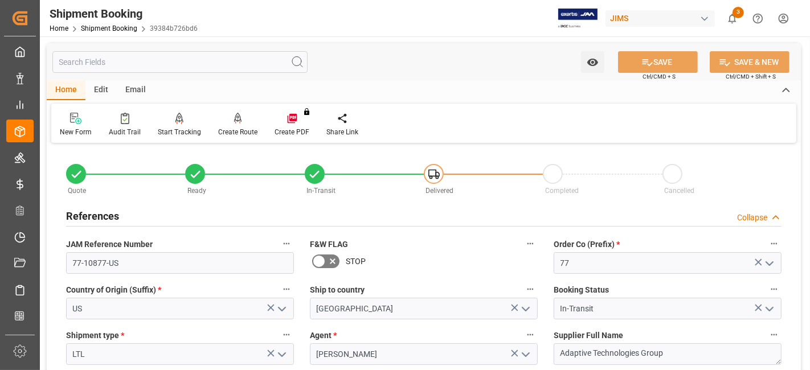
click at [122, 218] on div "References Collapse" at bounding box center [424, 216] width 716 height 22
